Goal: Task Accomplishment & Management: Manage account settings

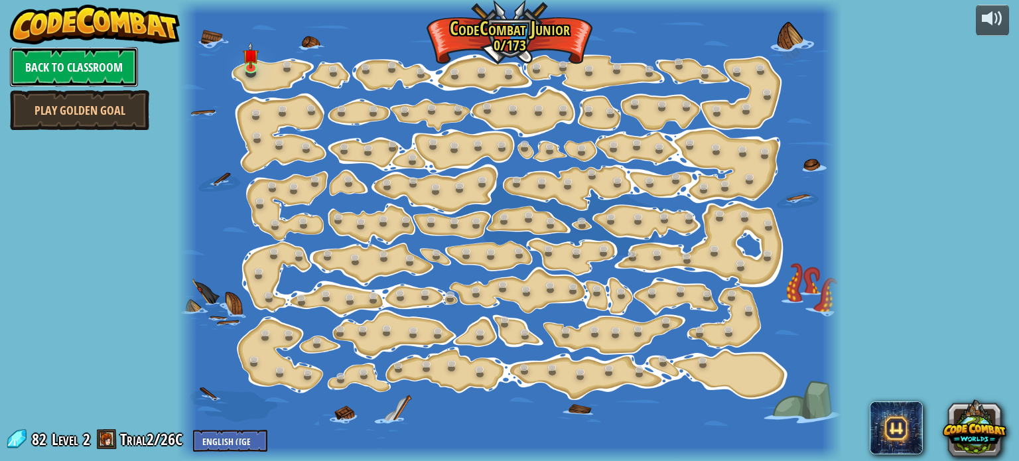
click at [111, 62] on link "Back to Classroom" at bounding box center [74, 67] width 128 height 40
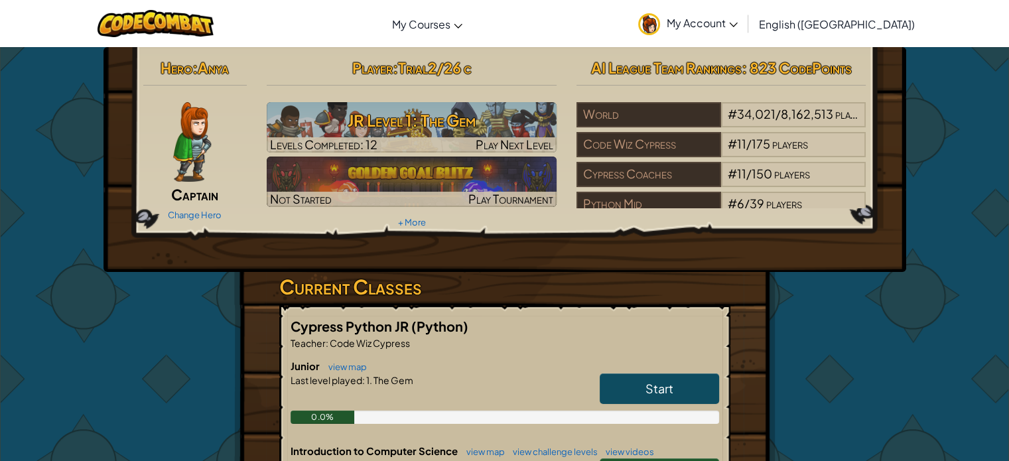
click at [738, 27] on span "My Account" at bounding box center [702, 23] width 71 height 14
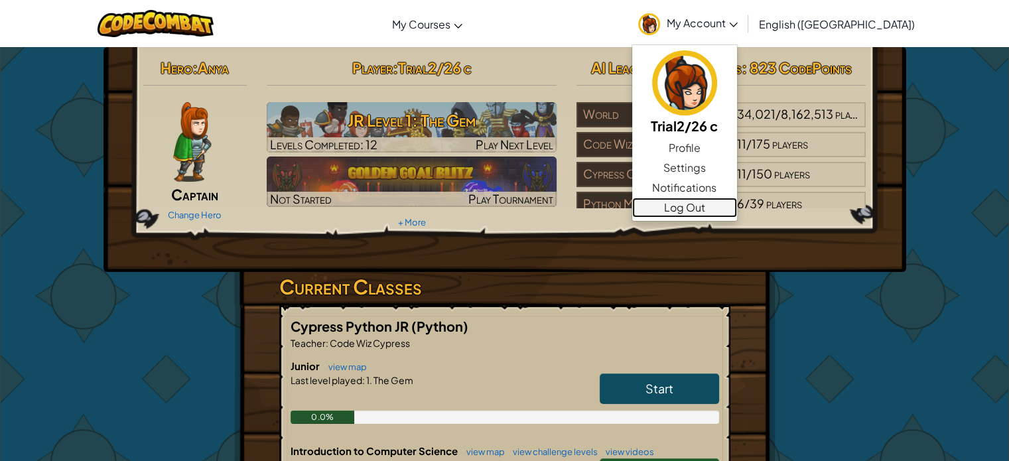
click at [737, 207] on link "Log Out" at bounding box center [684, 208] width 105 height 20
